Goal: Task Accomplishment & Management: Use online tool/utility

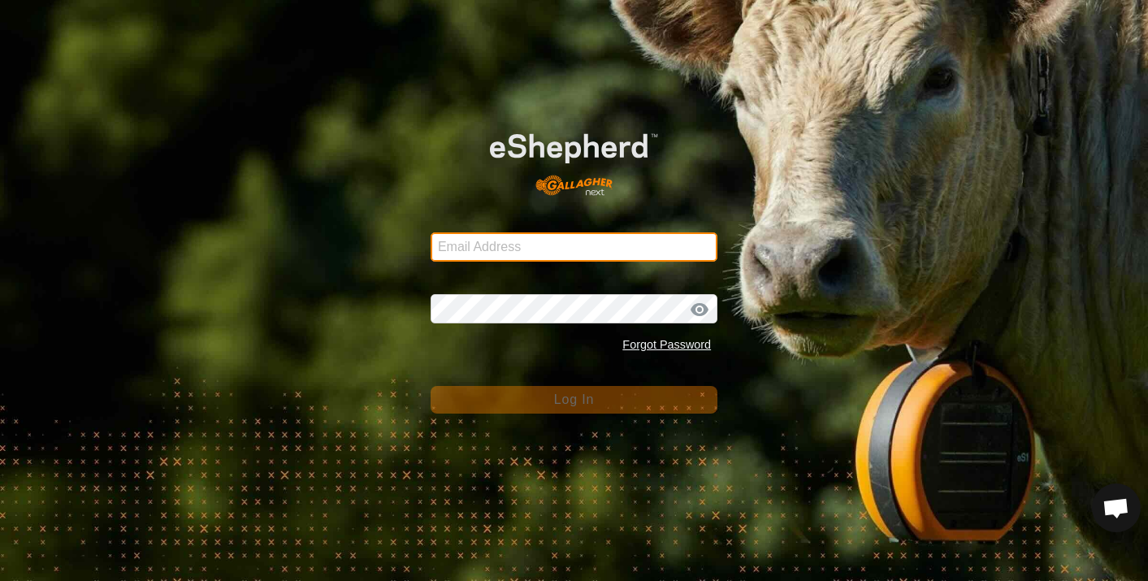
type input "[EMAIL_ADDRESS][DOMAIN_NAME]"
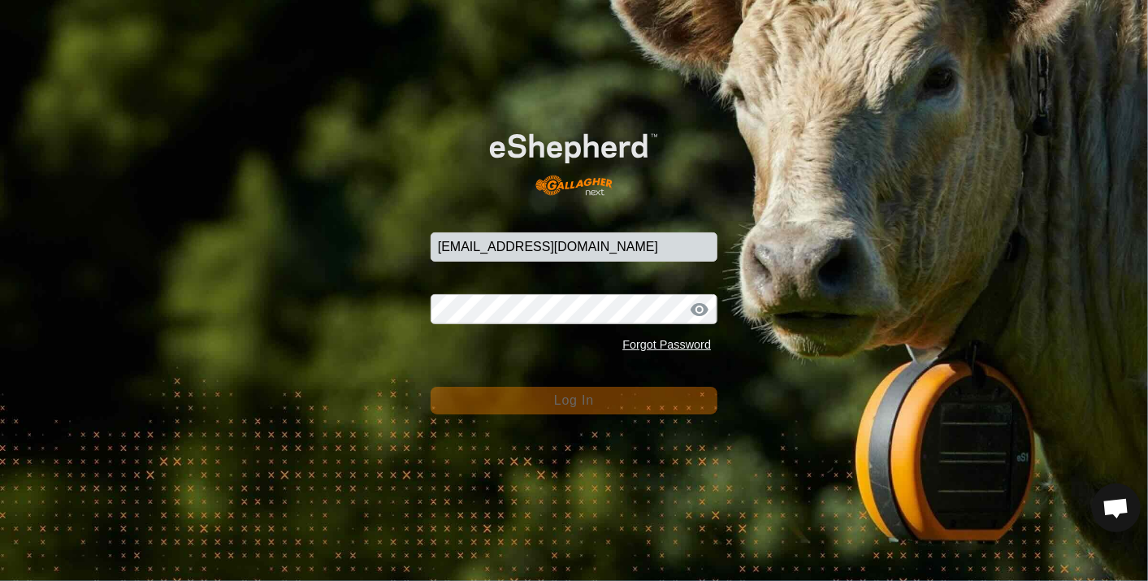
scroll to position [4337, 0]
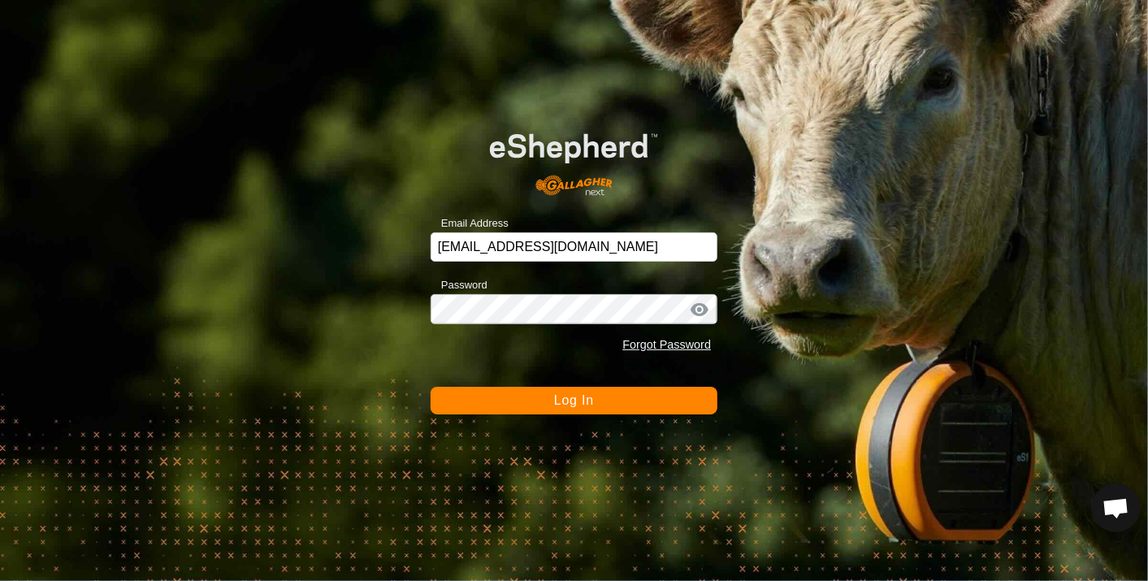
click at [555, 396] on span "Log In" at bounding box center [574, 400] width 40 height 14
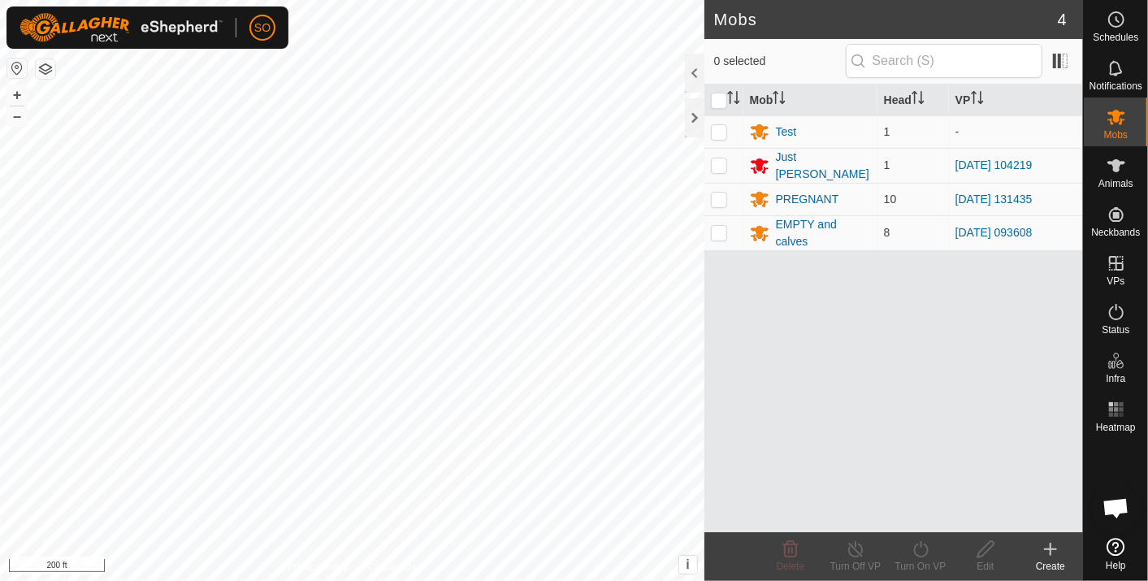
scroll to position [4337, 0]
click at [807, 412] on div "Mobs 4 0 selected Mob Head VP Test 1 - Just [PERSON_NAME] 1 [DATE] 104219 PREGN…" at bounding box center [541, 290] width 1083 height 581
click at [0, 241] on html "SO Schedules Notifications Mobs Animals Neckbands VPs Status Infra Heatmap Help…" at bounding box center [574, 290] width 1148 height 581
